Goal: Information Seeking & Learning: Learn about a topic

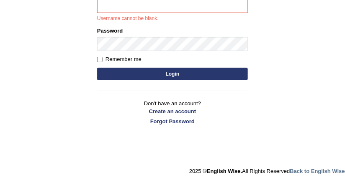
scroll to position [59, 0]
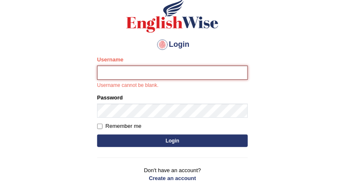
type input "DishaEw"
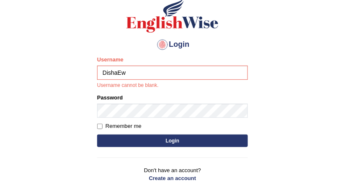
click at [161, 141] on button "Login" at bounding box center [172, 141] width 151 height 13
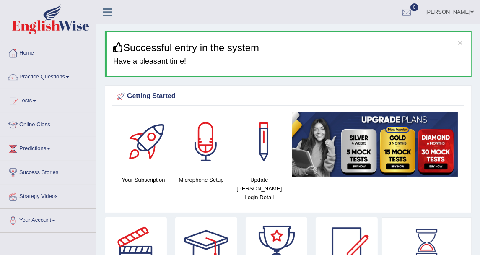
drag, startPoint x: 324, startPoint y: 0, endPoint x: 117, endPoint y: 106, distance: 232.7
click at [117, 106] on div "Getting Started Your Subscription Microphone Setup Update Pearson Login Detail ×" at bounding box center [288, 149] width 367 height 128
click at [62, 79] on link "Practice Questions" at bounding box center [48, 75] width 96 height 21
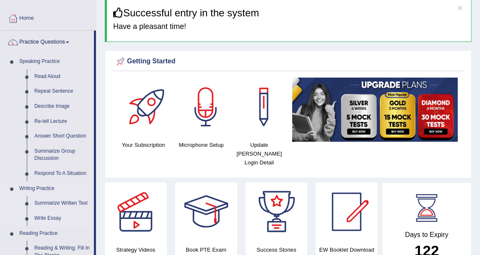
scroll to position [46, 0]
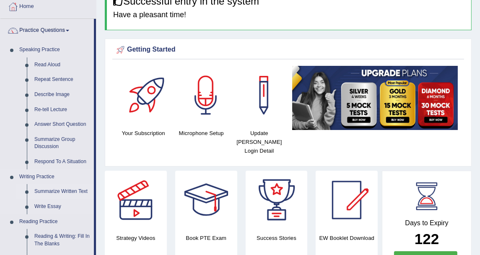
click at [66, 183] on link "Summarize Written Text" at bounding box center [62, 191] width 63 height 15
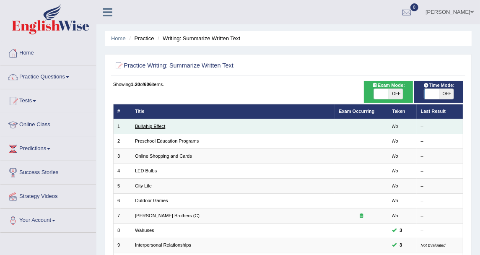
click at [155, 128] on link "Bullwhip Effect" at bounding box center [150, 126] width 30 height 5
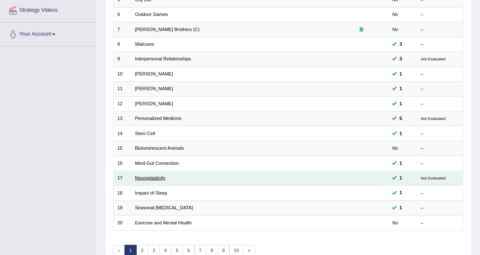
click at [159, 175] on link "Neuroplasticity" at bounding box center [150, 177] width 30 height 5
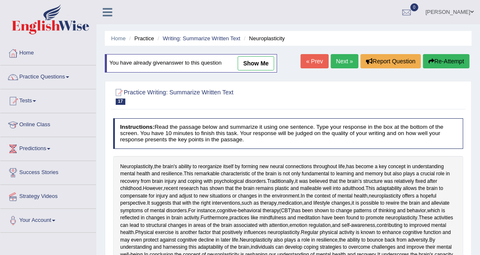
click at [263, 62] on link "show me" at bounding box center [256, 63] width 36 height 14
type textarea "Neuroplasticity, the brain's ability to recognize itself by forming a new neutr…"
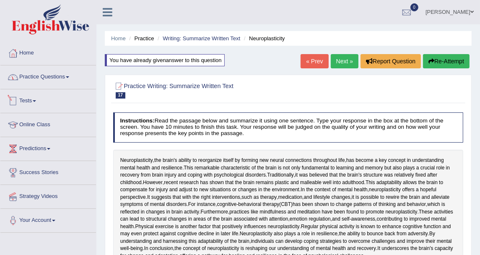
click at [43, 85] on link "Practice Questions" at bounding box center [48, 75] width 96 height 21
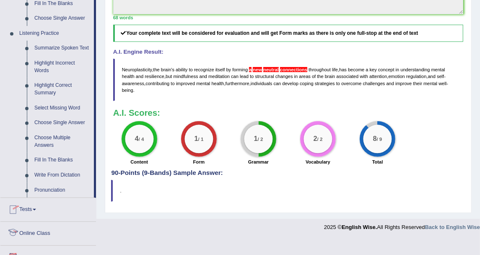
scroll to position [419, 0]
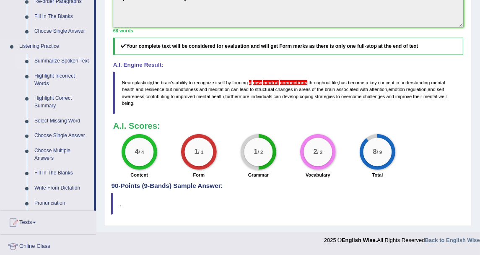
click at [71, 59] on link "Summarize Spoken Text" at bounding box center [62, 61] width 63 height 15
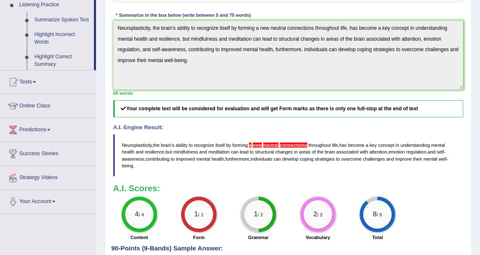
scroll to position [130, 0]
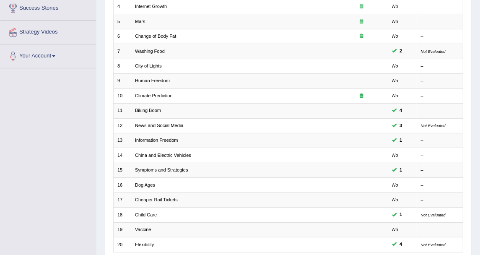
scroll to position [186, 0]
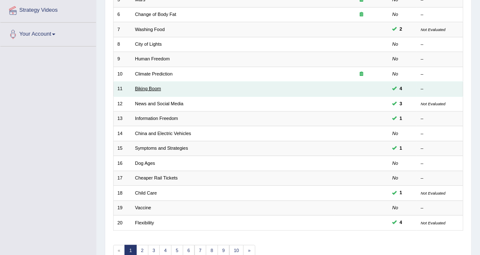
click at [150, 88] on link "Biking Boom" at bounding box center [148, 88] width 26 height 5
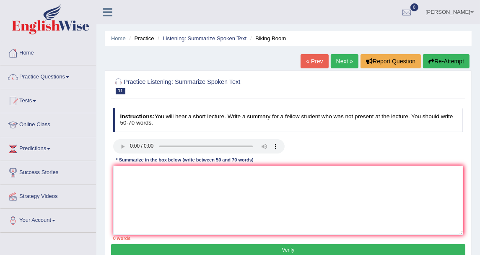
click at [333, 62] on link "Next »" at bounding box center [344, 61] width 28 height 14
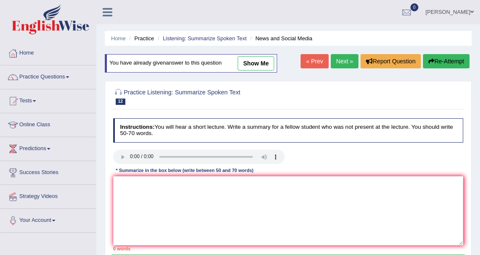
click at [264, 62] on link "show me" at bounding box center [256, 63] width 36 height 14
type textarea "The speaker provided a comprehensive overview of smartphones and laptops in han…"
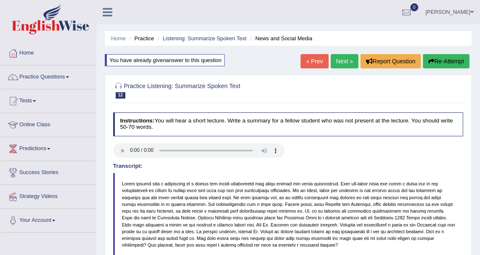
click at [341, 62] on link "Next »" at bounding box center [344, 61] width 28 height 14
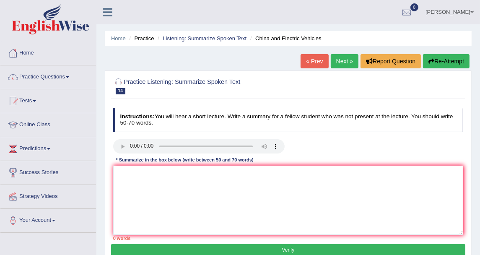
click at [335, 63] on link "Next »" at bounding box center [344, 61] width 28 height 14
click at [213, 39] on link "Listening: Summarize Spoken Text" at bounding box center [205, 38] width 84 height 6
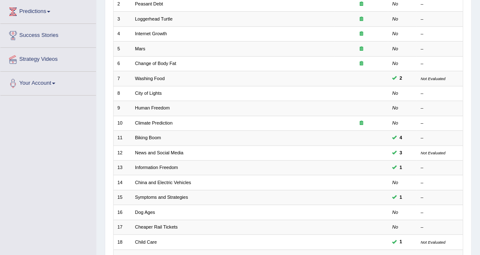
scroll to position [225, 0]
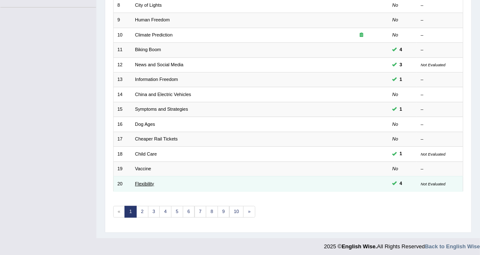
click at [139, 181] on link "Flexibility" at bounding box center [144, 183] width 19 height 5
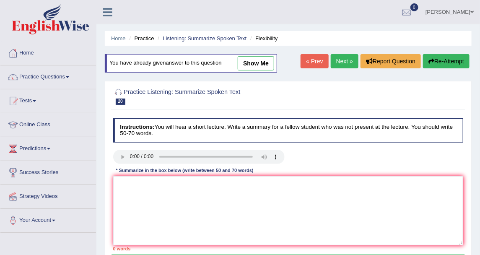
click at [240, 59] on link "show me" at bounding box center [256, 63] width 36 height 14
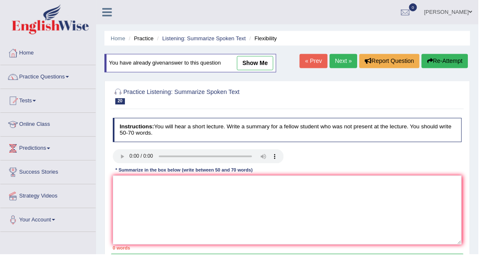
type textarea "The speaker provided a comprehensive overview of flexibility, highlighting seve…"
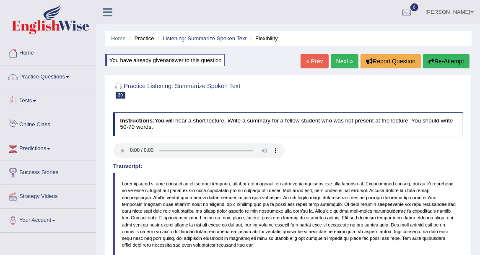
click at [57, 83] on link "Practice Questions" at bounding box center [48, 75] width 96 height 21
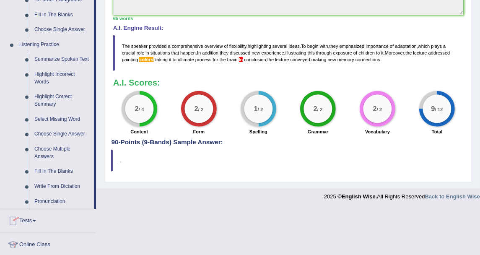
scroll to position [372, 0]
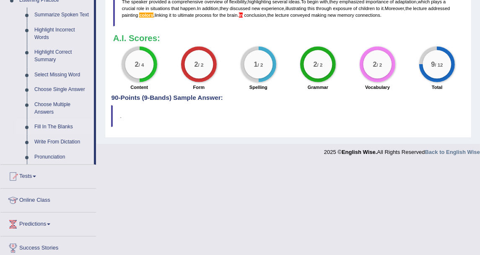
click at [65, 128] on link "Fill In The Blanks" at bounding box center [62, 126] width 63 height 15
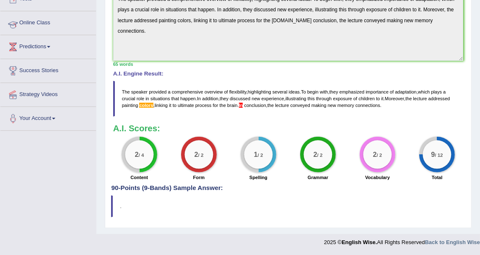
scroll to position [105, 0]
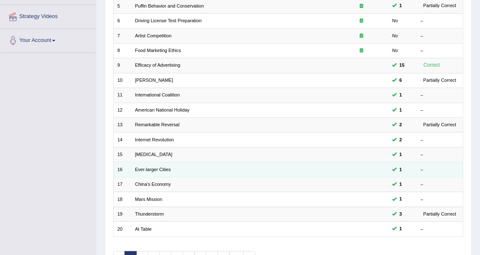
scroll to position [186, 0]
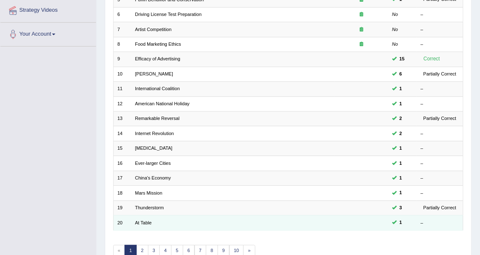
click at [434, 215] on td "–" at bounding box center [439, 222] width 46 height 15
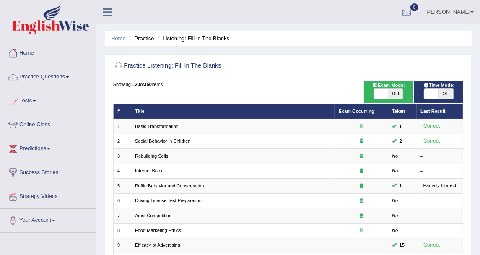
scroll to position [225, 0]
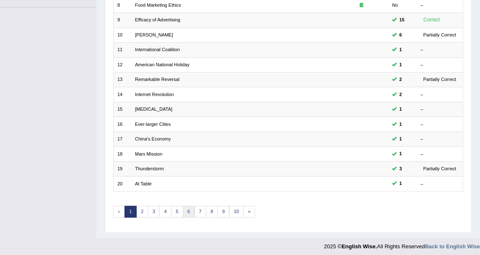
click at [186, 206] on link "6" at bounding box center [189, 212] width 12 height 12
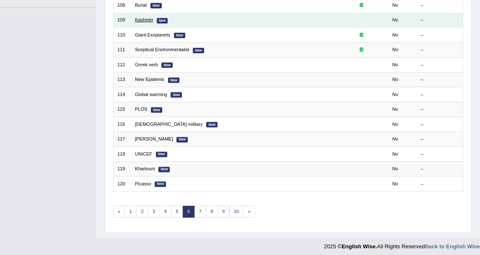
click at [149, 19] on link "Kashmiri" at bounding box center [144, 19] width 18 height 5
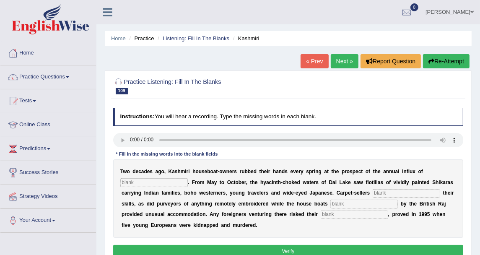
scroll to position [93, 0]
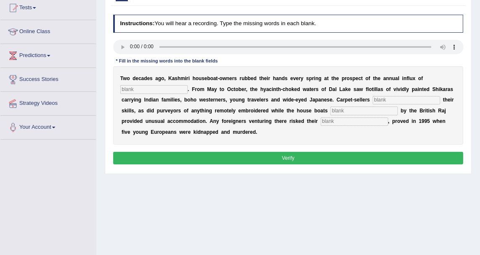
click at [147, 89] on input "text" at bounding box center [153, 89] width 67 height 8
type input "tornist"
click at [372, 98] on input "text" at bounding box center [405, 100] width 67 height 8
type input "honed"
click at [330, 109] on input "text" at bounding box center [363, 110] width 67 height 8
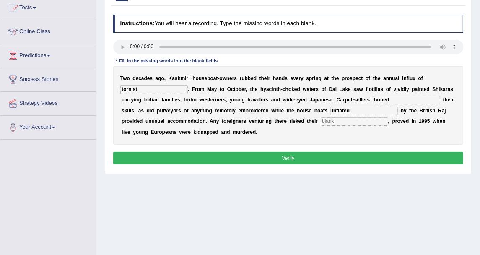
type input "intiated"
click at [320, 120] on input "text" at bounding box center [353, 121] width 67 height 8
type input "lives"
drag, startPoint x: 355, startPoint y: 98, endPoint x: 313, endPoint y: 98, distance: 41.5
click at [313, 98] on div "T w o d e c a d e s a g o , K a s h m i r i h o u s e b o a t - o w n e r s r u…" at bounding box center [288, 105] width 350 height 78
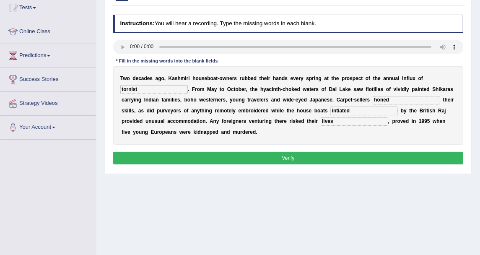
click at [320, 124] on input "lives" at bounding box center [353, 121] width 67 height 8
click at [330, 110] on input "intiated" at bounding box center [363, 110] width 67 height 8
click at [330, 110] on input "initiated" at bounding box center [363, 110] width 67 height 8
type input "initiated"
click at [307, 135] on div "T w o d e c a d e s a g o , K a s h m i r i h o u s e b o a t - o w n e r s r u…" at bounding box center [288, 105] width 350 height 78
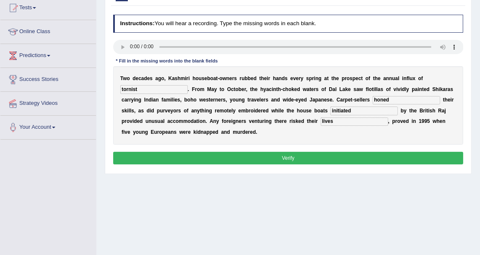
drag, startPoint x: 148, startPoint y: 85, endPoint x: 57, endPoint y: 82, distance: 91.0
click at [57, 82] on div "Toggle navigation Home Practice Questions Speaking Practice Read Aloud Repeat S…" at bounding box center [240, 125] width 480 height 436
type input "tourists"
drag, startPoint x: 241, startPoint y: 156, endPoint x: 243, endPoint y: 150, distance: 7.0
click at [241, 156] on button "Verify" at bounding box center [288, 158] width 350 height 12
